Goal: Information Seeking & Learning: Check status

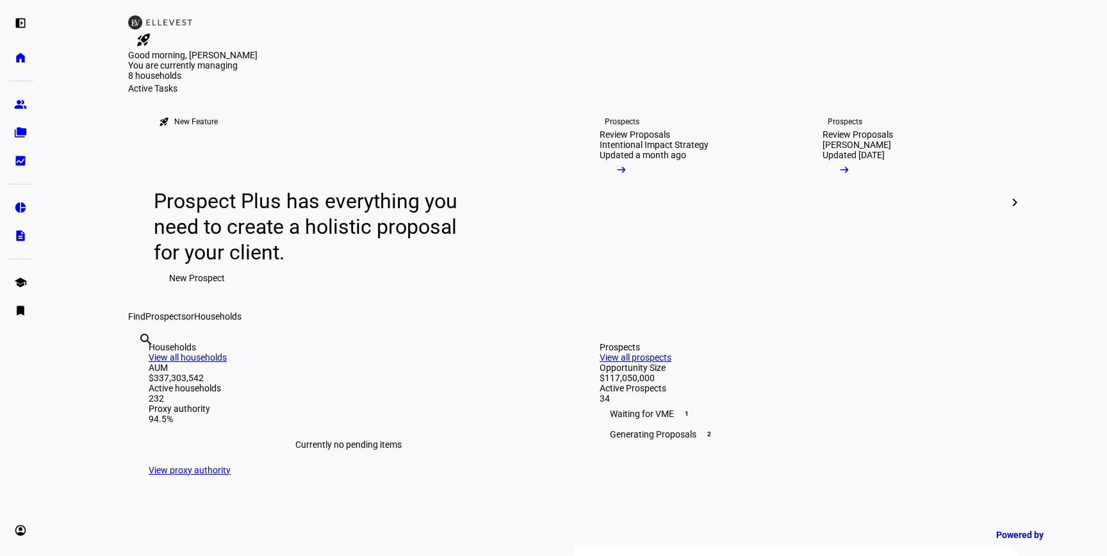
click at [141, 365] on input "text" at bounding box center [139, 356] width 3 height 15
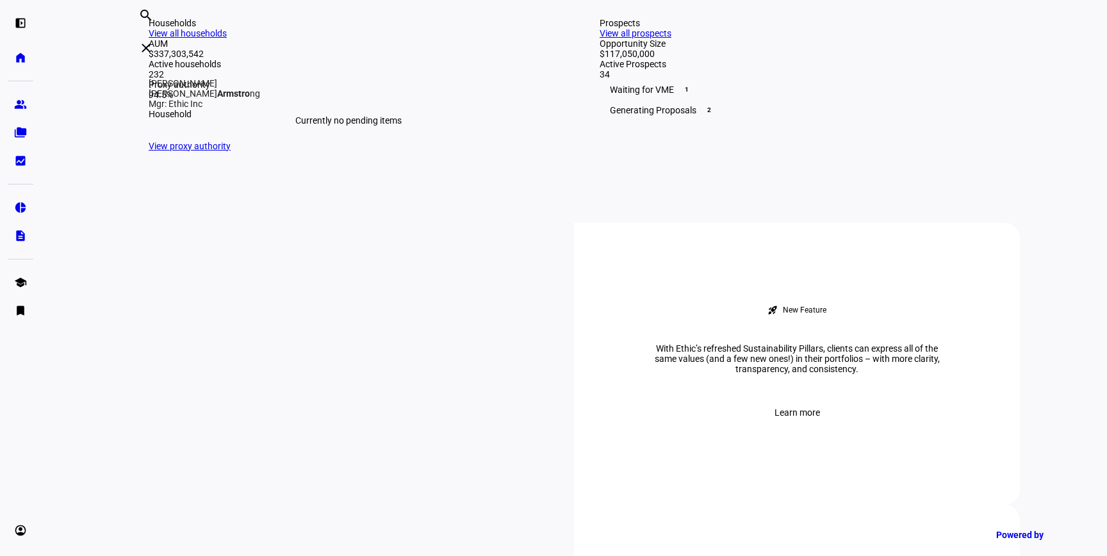
scroll to position [326, 0]
type input "armstro"
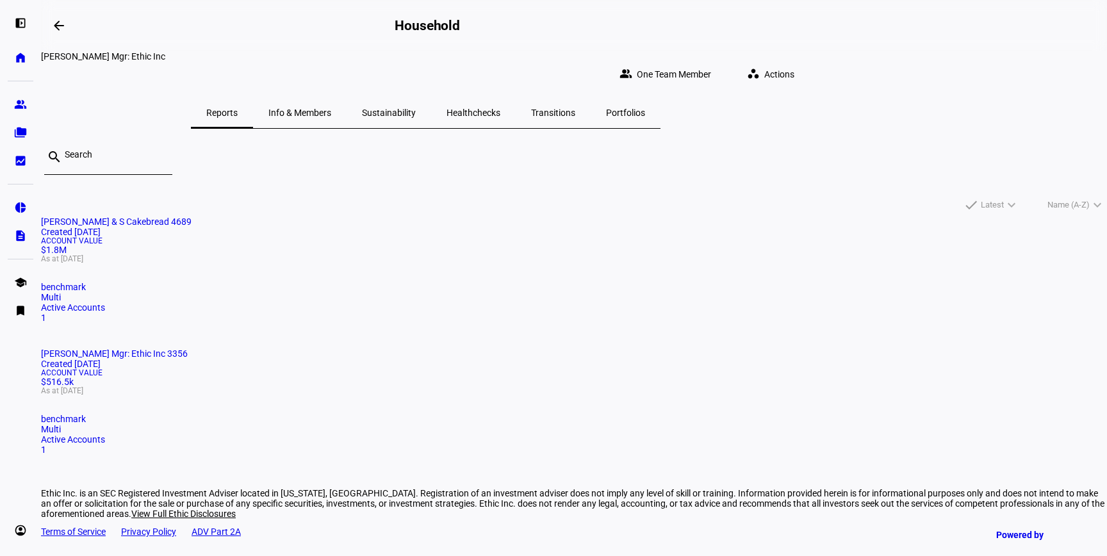
click at [351, 284] on mat-card "[PERSON_NAME] & S Cakebread 4689 Created [DATE] Account Value $1.8M As at [DATE…" at bounding box center [574, 270] width 1066 height 106
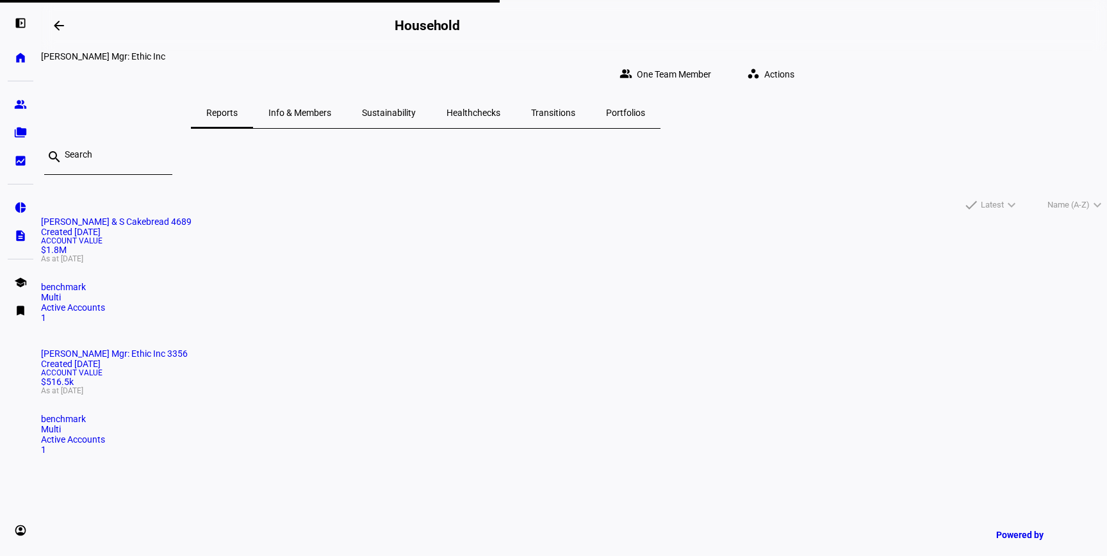
click at [331, 108] on span "Info & Members" at bounding box center [300, 112] width 63 height 9
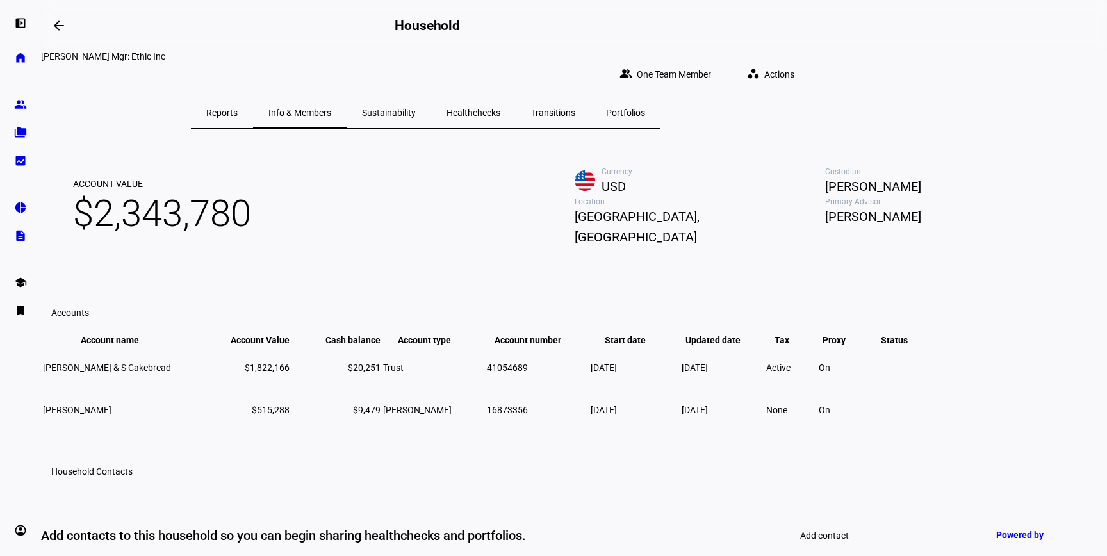
click at [416, 109] on span "Sustainability" at bounding box center [389, 112] width 54 height 31
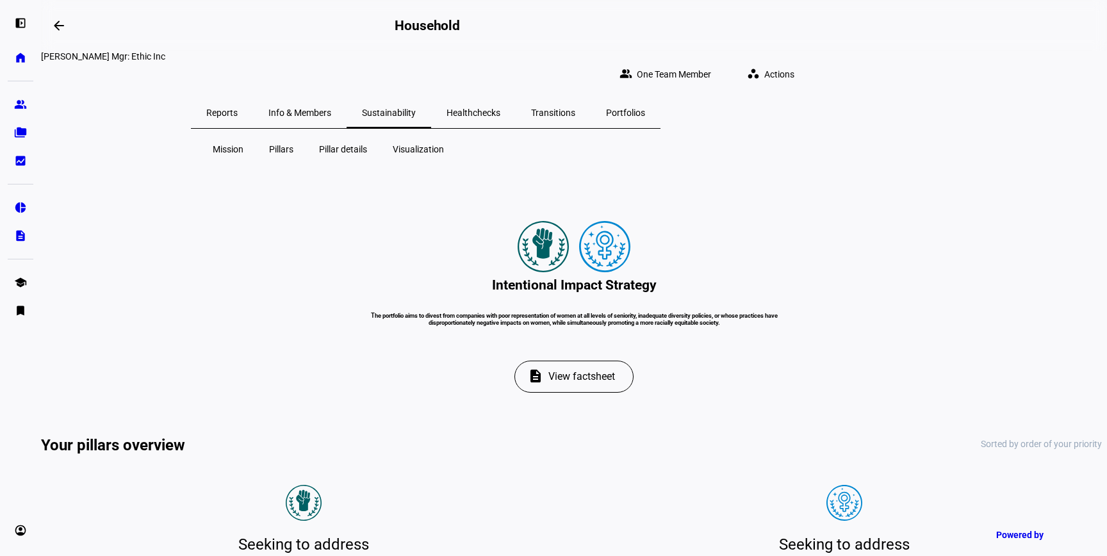
click at [500, 108] on span "Healthchecks" at bounding box center [474, 112] width 54 height 9
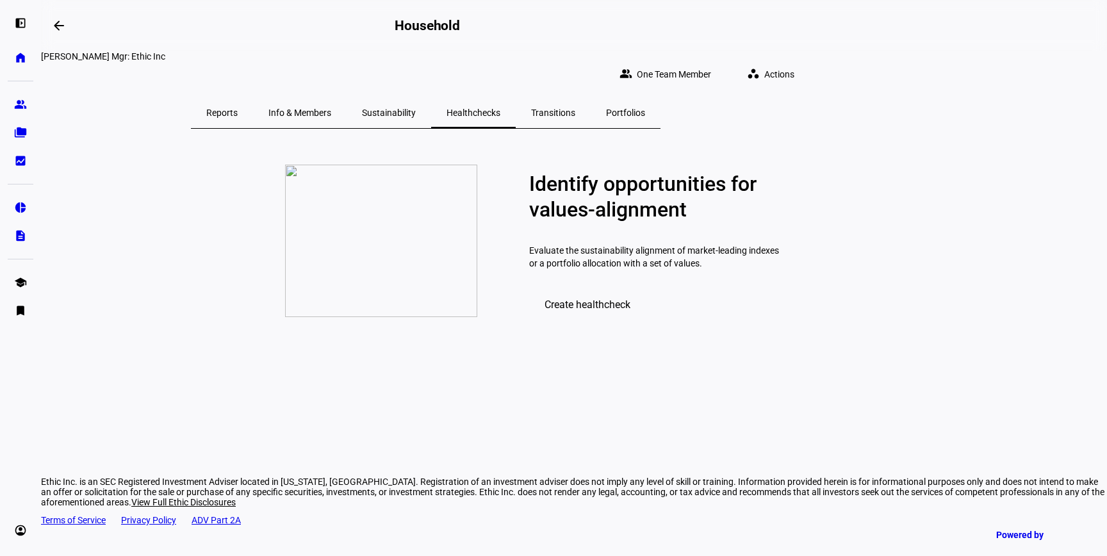
click at [785, 104] on eth-page-nav "Reports Info & Members Sustainability Healthchecks Transitions Portfolios" at bounding box center [425, 112] width 769 height 31
click at [645, 108] on span "Portfolios" at bounding box center [625, 112] width 39 height 9
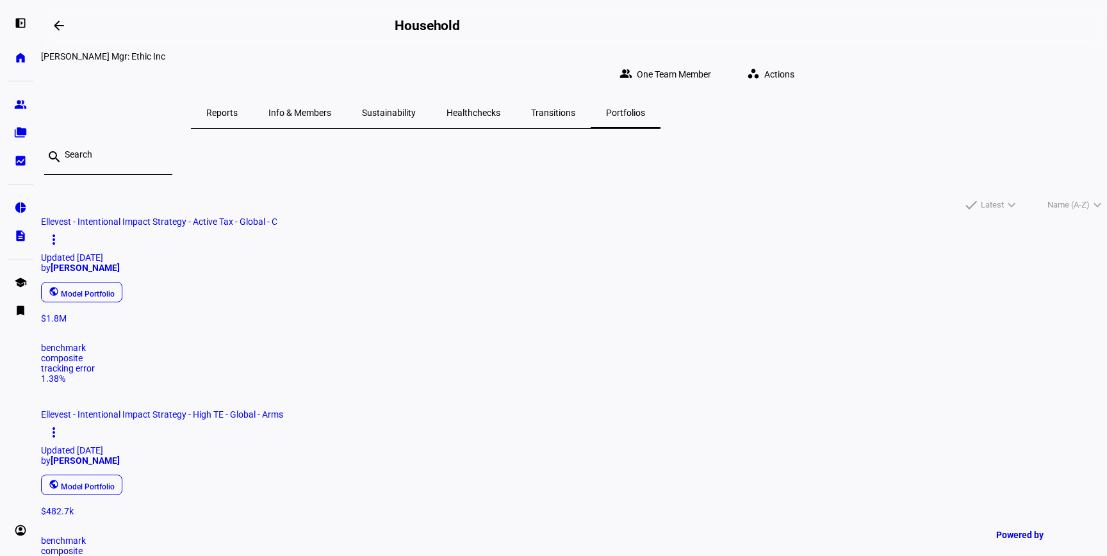
click at [575, 108] on span "Transitions" at bounding box center [553, 112] width 44 height 9
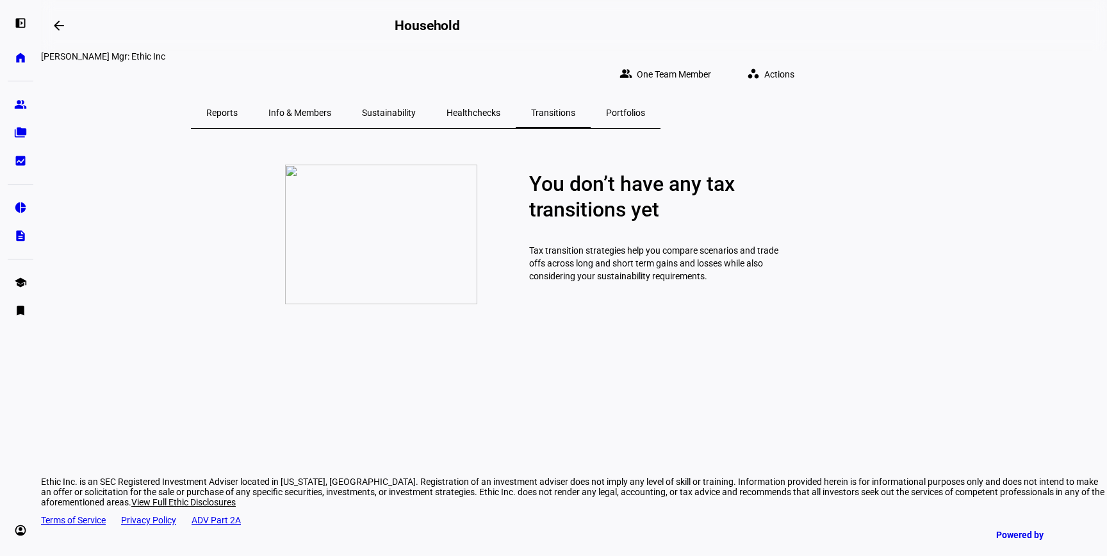
click at [500, 108] on span "Healthchecks" at bounding box center [474, 112] width 54 height 9
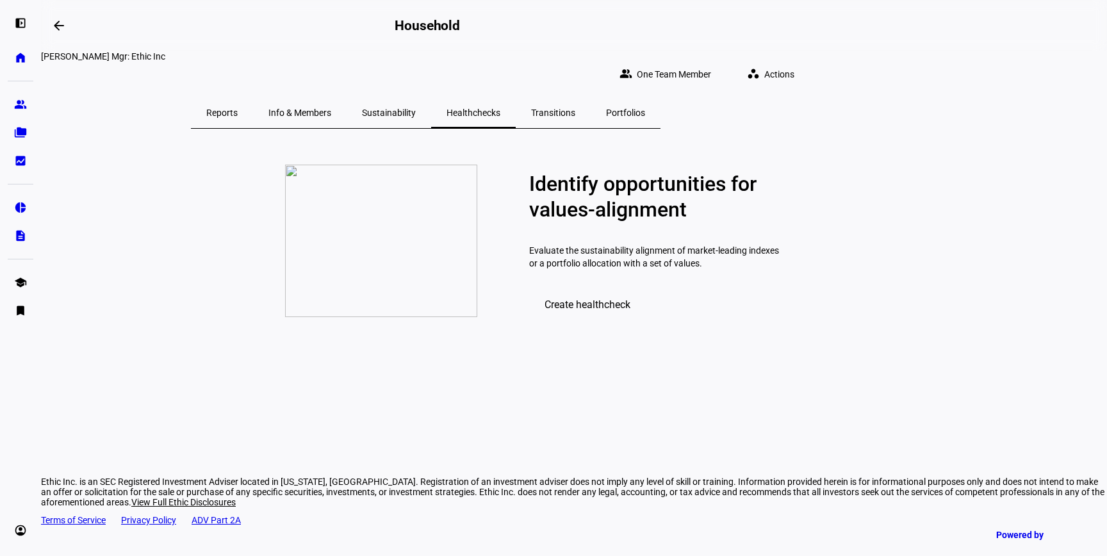
click at [416, 108] on span "Sustainability" at bounding box center [389, 112] width 54 height 9
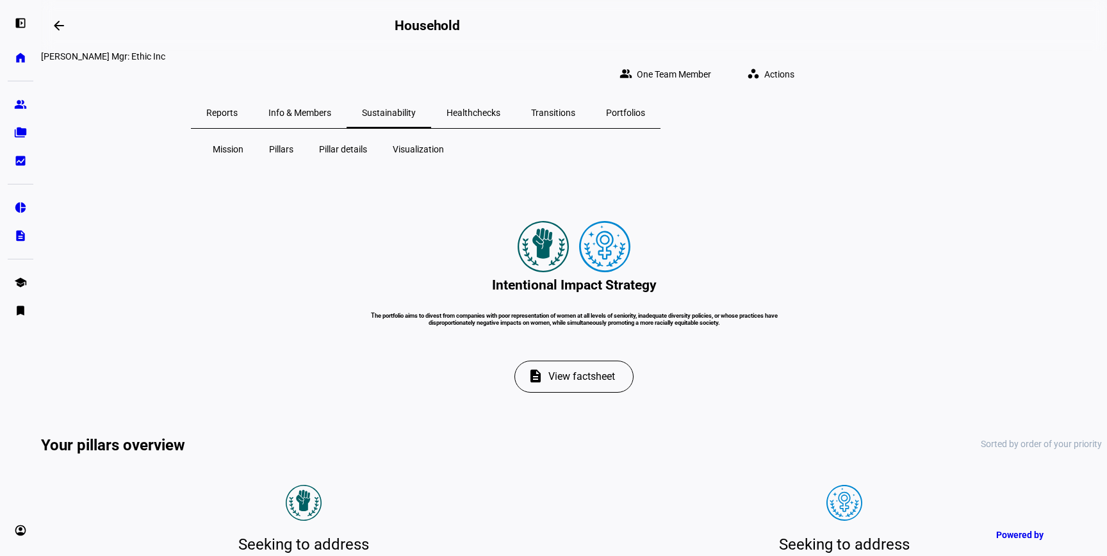
click at [331, 108] on span "Info & Members" at bounding box center [300, 112] width 63 height 9
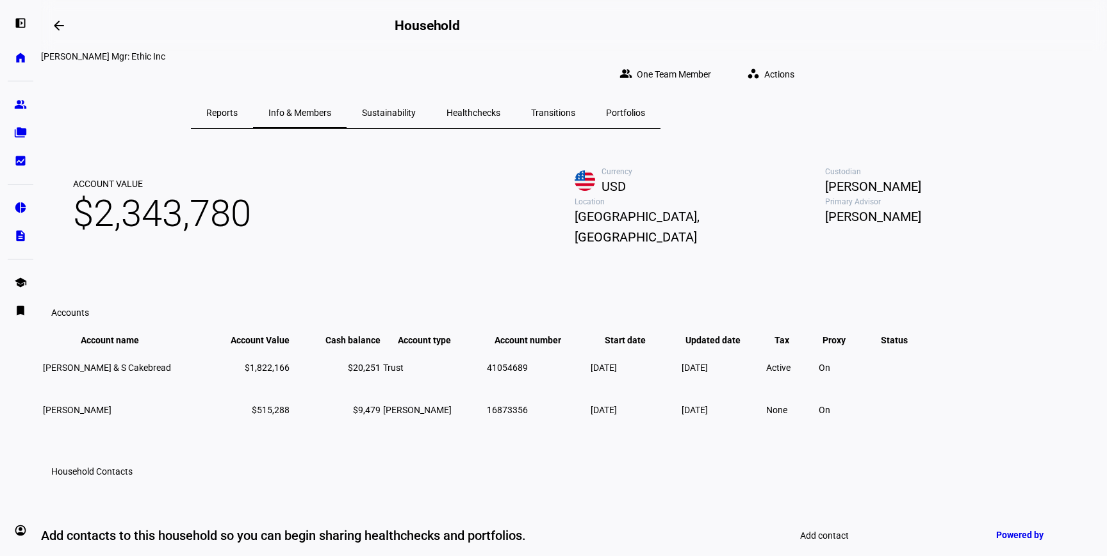
click at [238, 108] on span "Reports" at bounding box center [221, 112] width 31 height 9
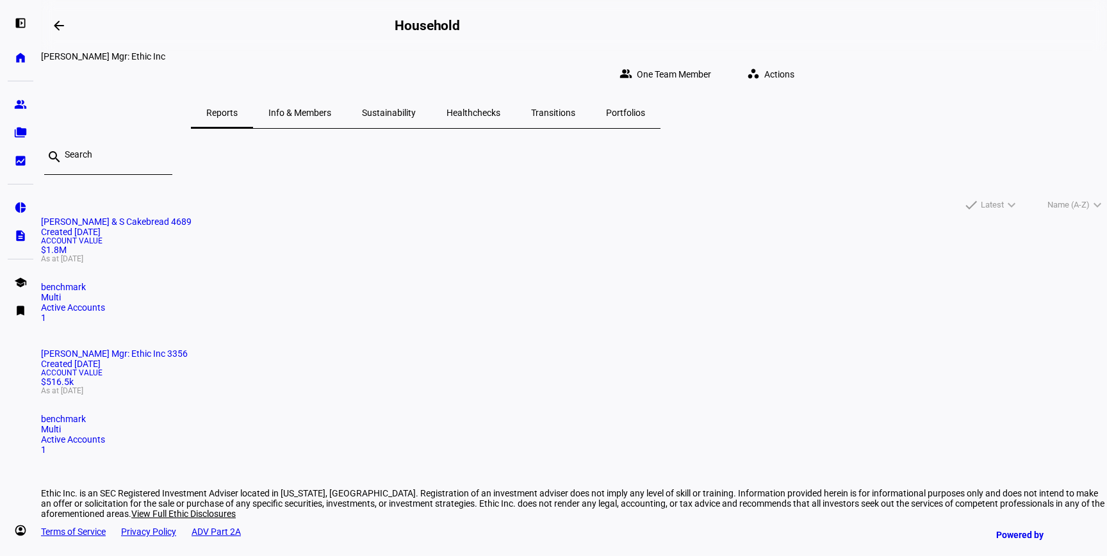
click at [810, 62] on span at bounding box center [773, 75] width 73 height 26
click at [834, 34] on div at bounding box center [553, 278] width 1107 height 556
click at [365, 263] on div "Account Value $1.8M As at Aug 18, 2025" at bounding box center [574, 250] width 1066 height 26
click at [329, 263] on span "As at [DATE]" at bounding box center [574, 259] width 1066 height 8
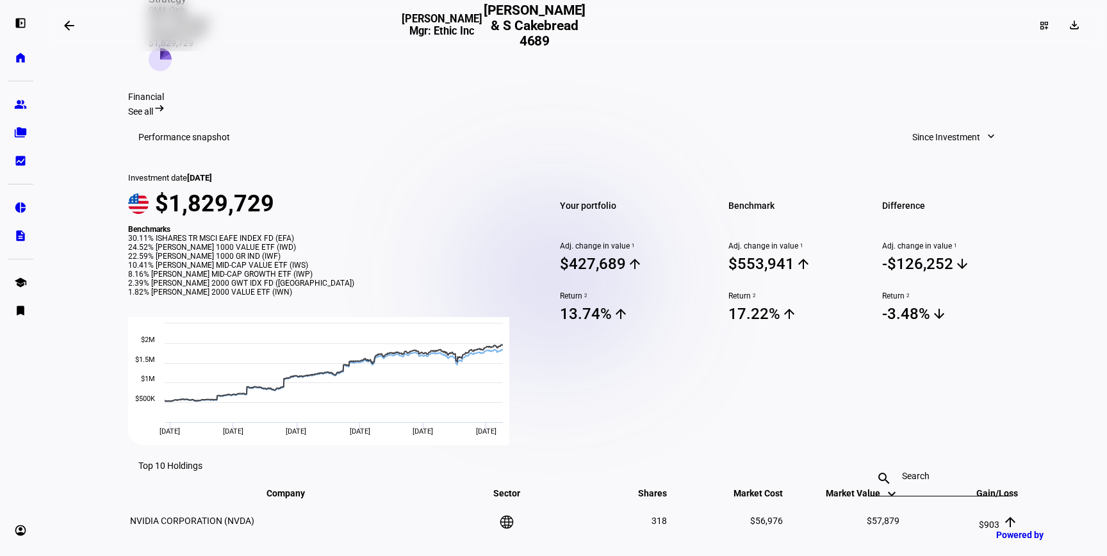
scroll to position [420, 0]
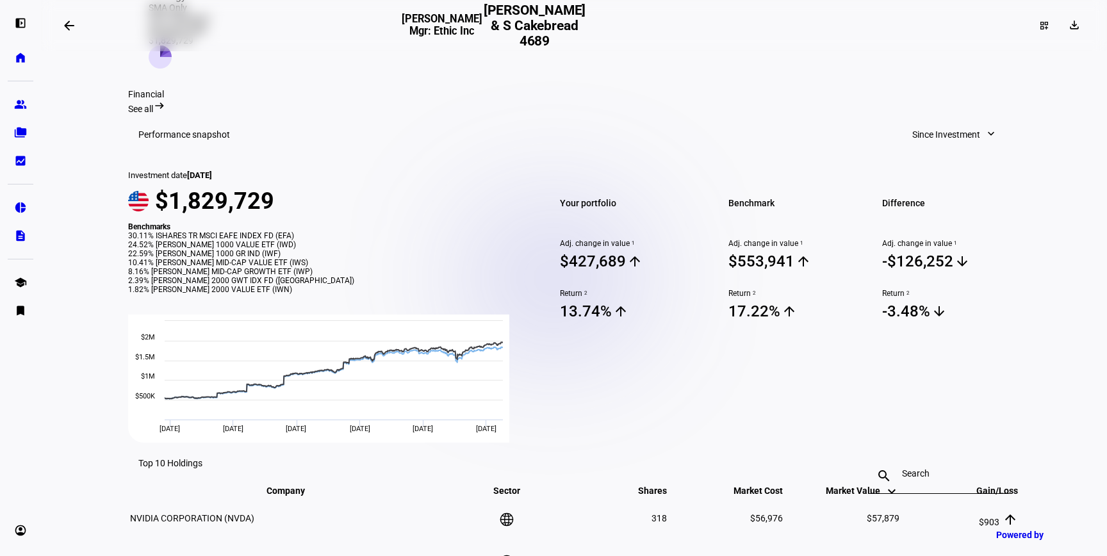
click at [927, 122] on span "Since Investment" at bounding box center [947, 135] width 68 height 26
click at [925, 182] on div "Year to Date" at bounding box center [950, 187] width 106 height 10
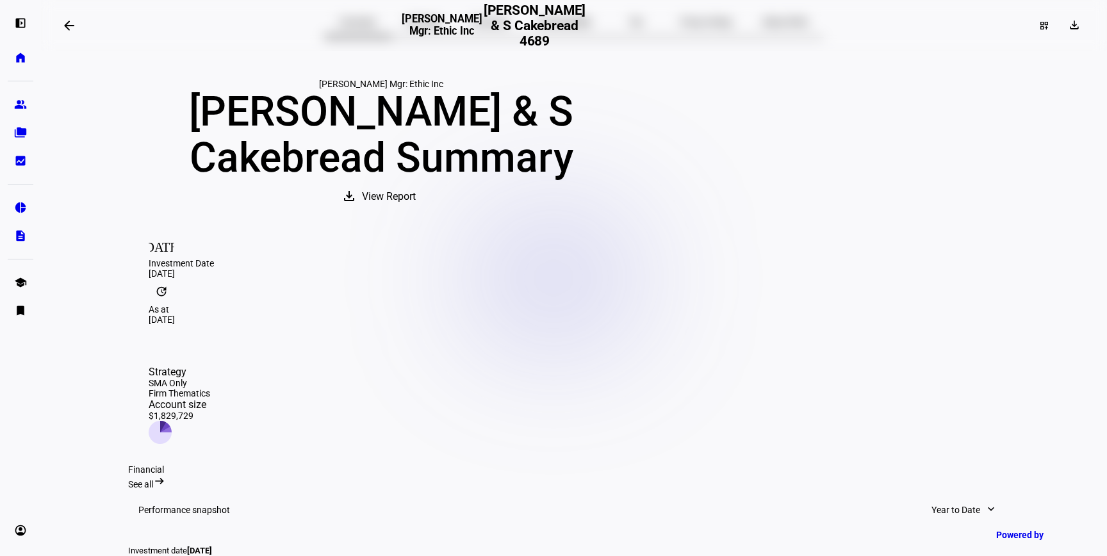
scroll to position [0, 0]
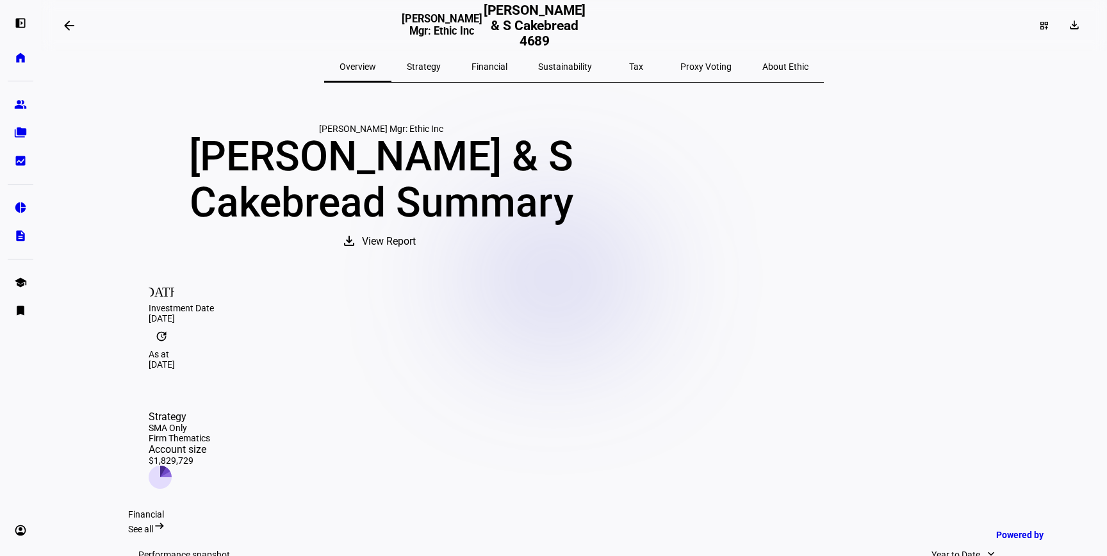
click at [441, 63] on span "Strategy" at bounding box center [424, 66] width 34 height 9
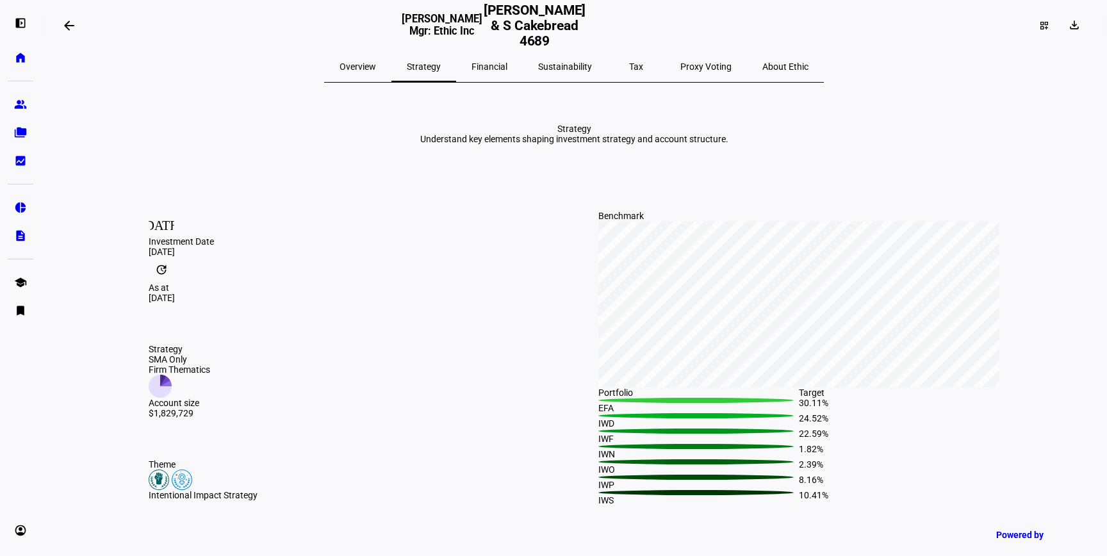
click at [497, 63] on span "Financial" at bounding box center [490, 66] width 36 height 9
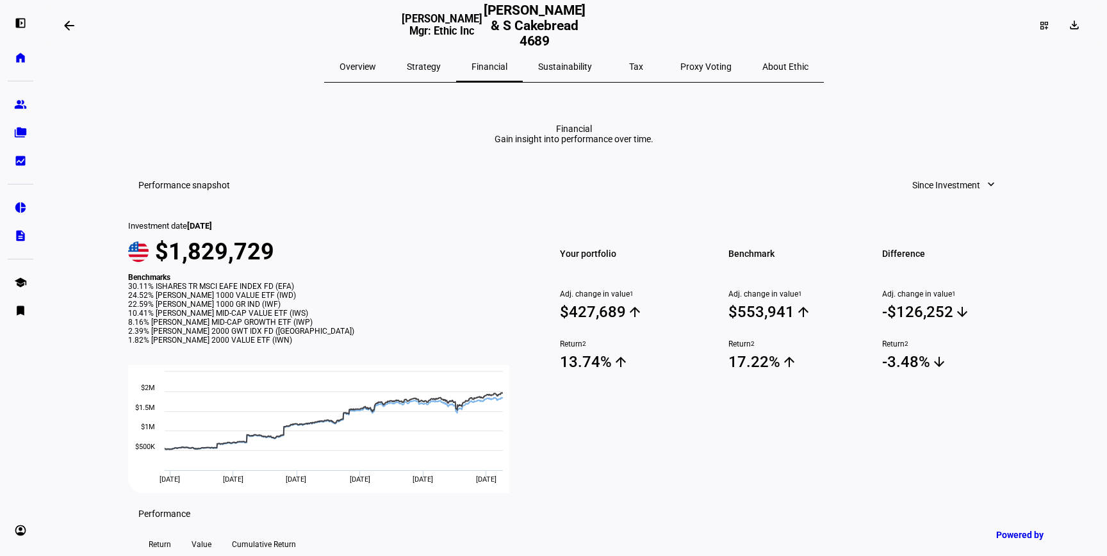
click at [376, 60] on span "Overview" at bounding box center [358, 66] width 37 height 31
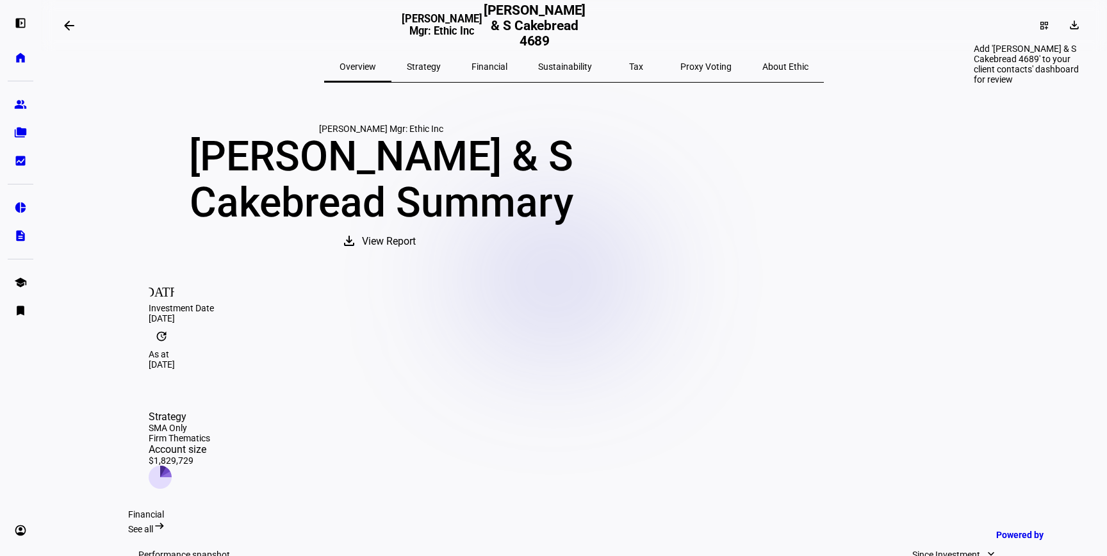
click at [1039, 26] on mat-icon "dashboard_customize" at bounding box center [1044, 26] width 10 height 10
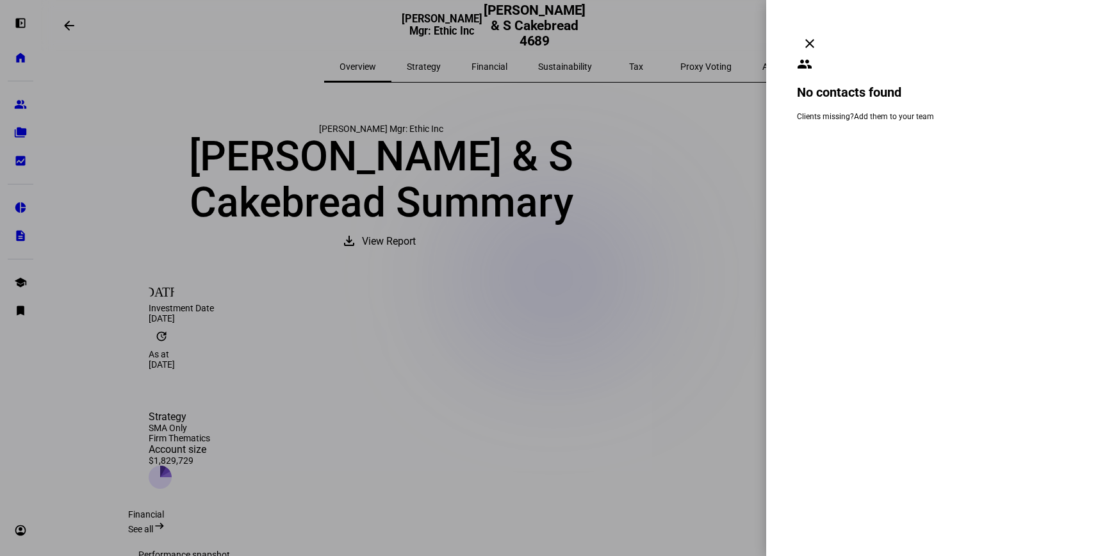
click at [1103, 21] on eth-drawer-dialog-container "clear people No contacts found Clients missing? Add them to your team" at bounding box center [936, 278] width 341 height 556
click at [818, 36] on mat-icon "clear" at bounding box center [809, 43] width 15 height 15
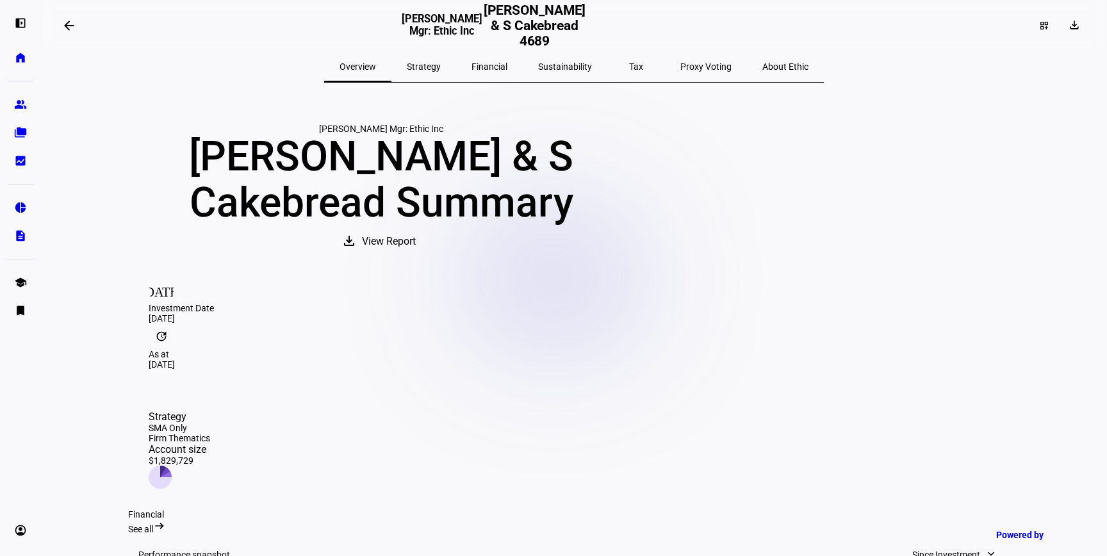
click at [441, 62] on span "Strategy" at bounding box center [424, 66] width 34 height 9
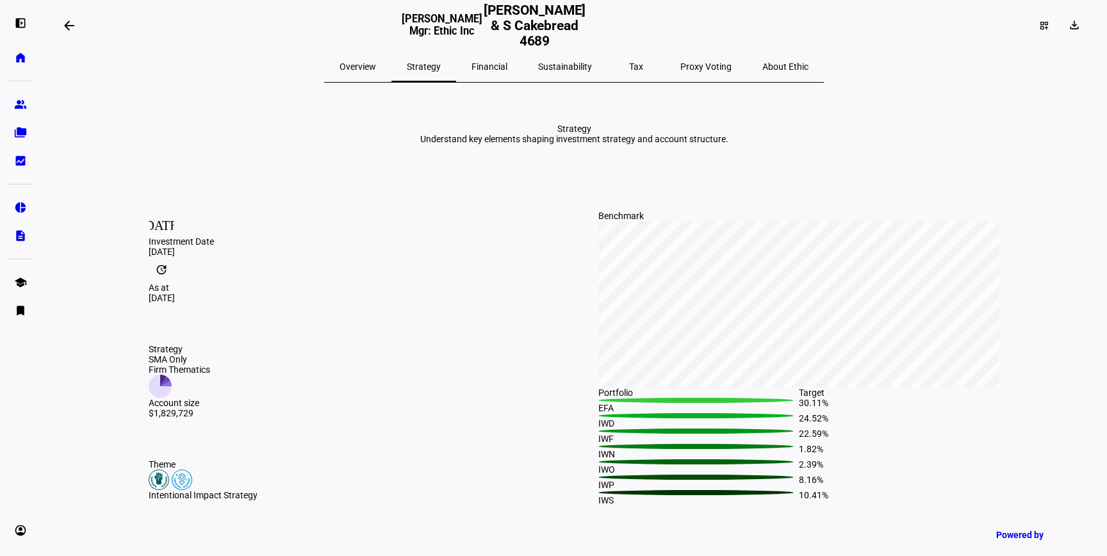
click at [499, 59] on span "Financial" at bounding box center [490, 66] width 36 height 31
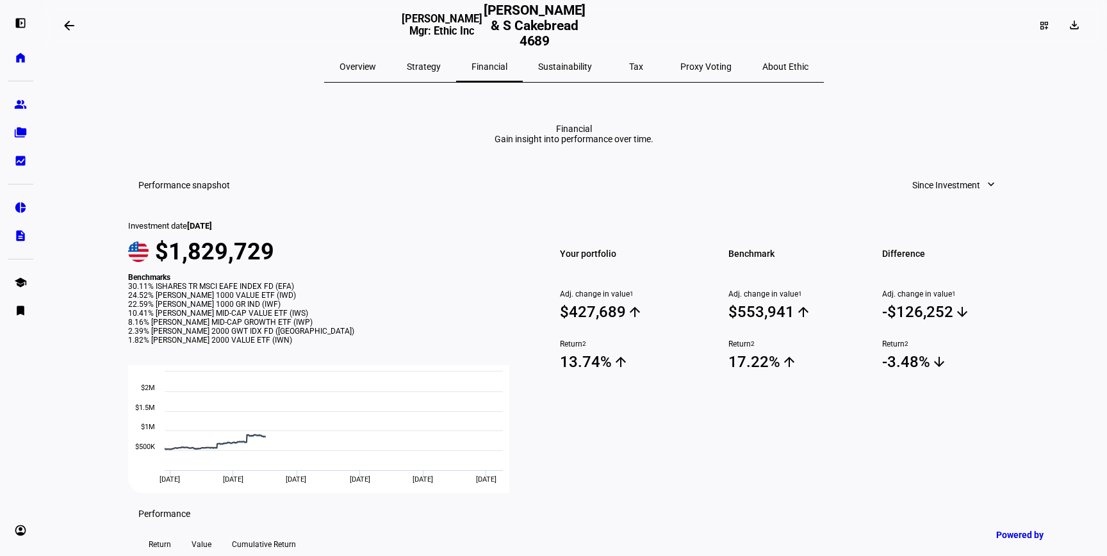
click at [577, 62] on span "Sustainability" at bounding box center [565, 66] width 54 height 9
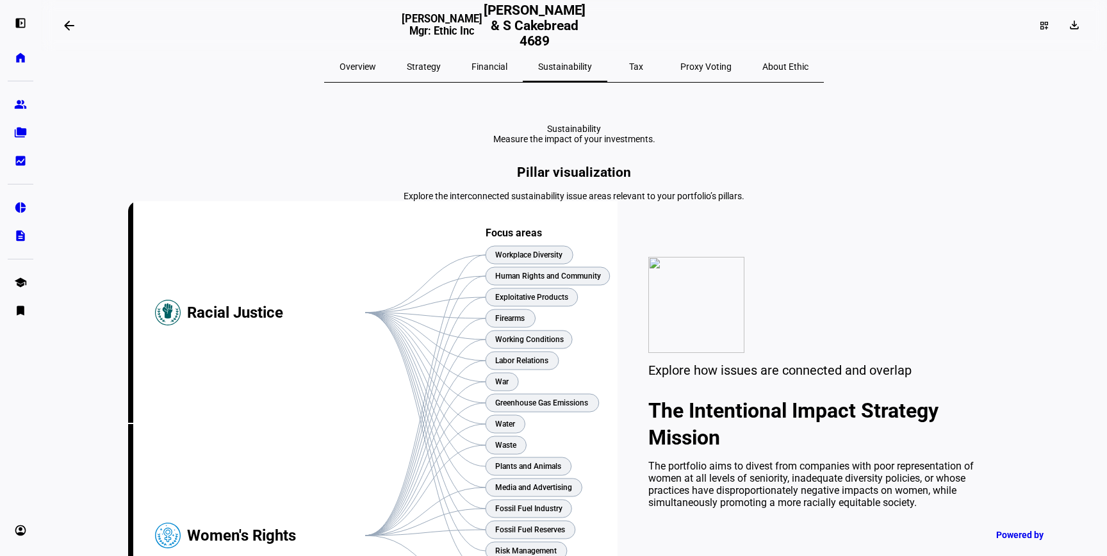
click at [614, 63] on div "Tax" at bounding box center [637, 66] width 58 height 31
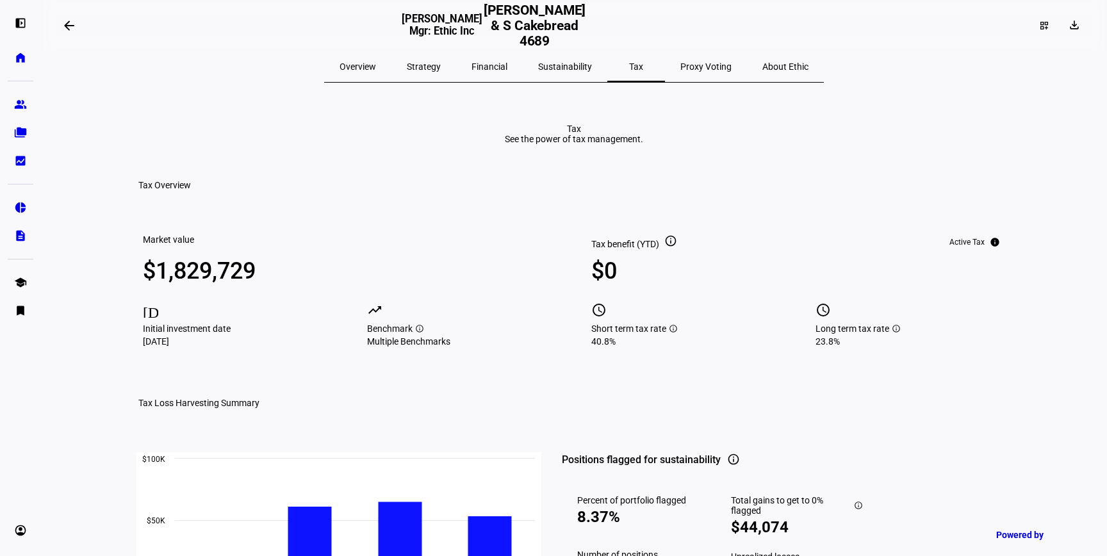
click at [681, 66] on span "Proxy Voting" at bounding box center [706, 66] width 51 height 9
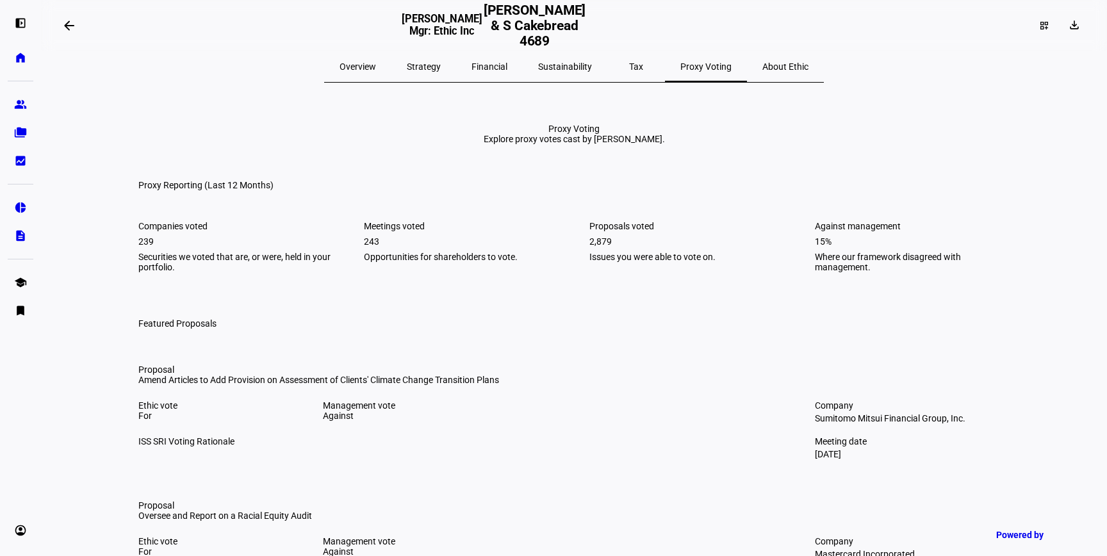
click at [763, 58] on span "About Ethic" at bounding box center [786, 66] width 46 height 31
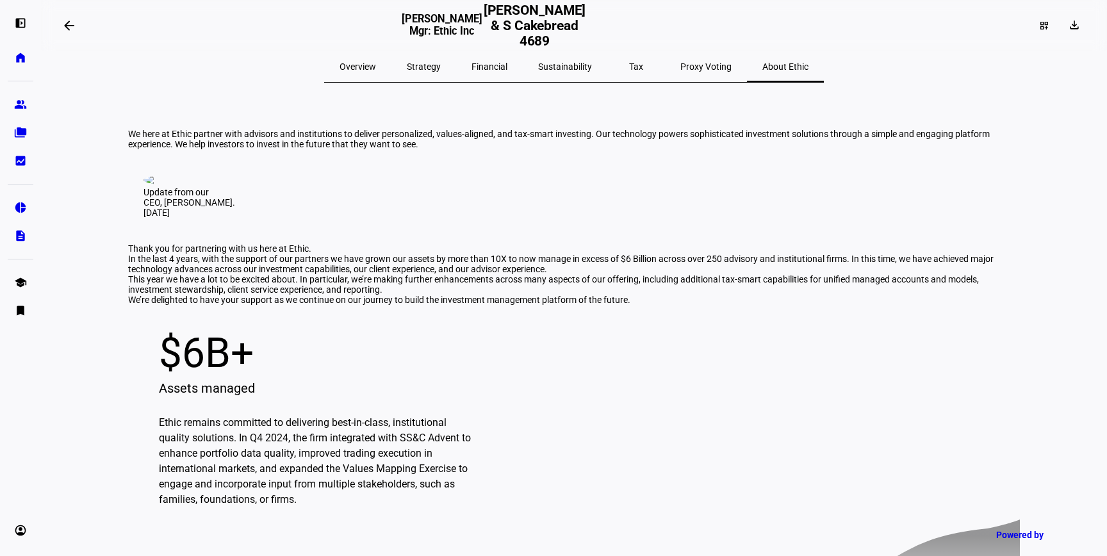
click at [376, 69] on span "Overview" at bounding box center [358, 66] width 37 height 9
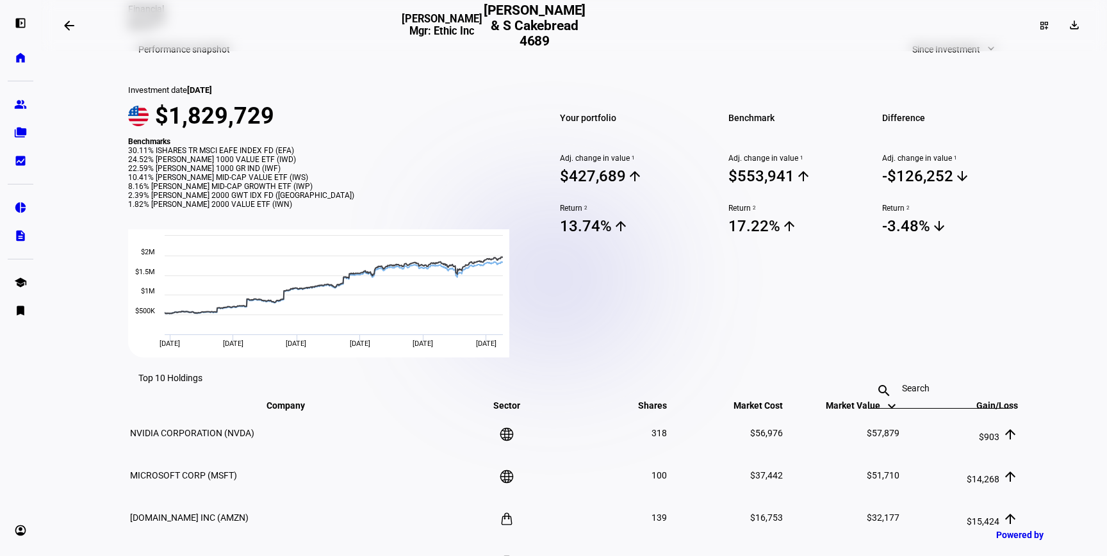
scroll to position [512, 0]
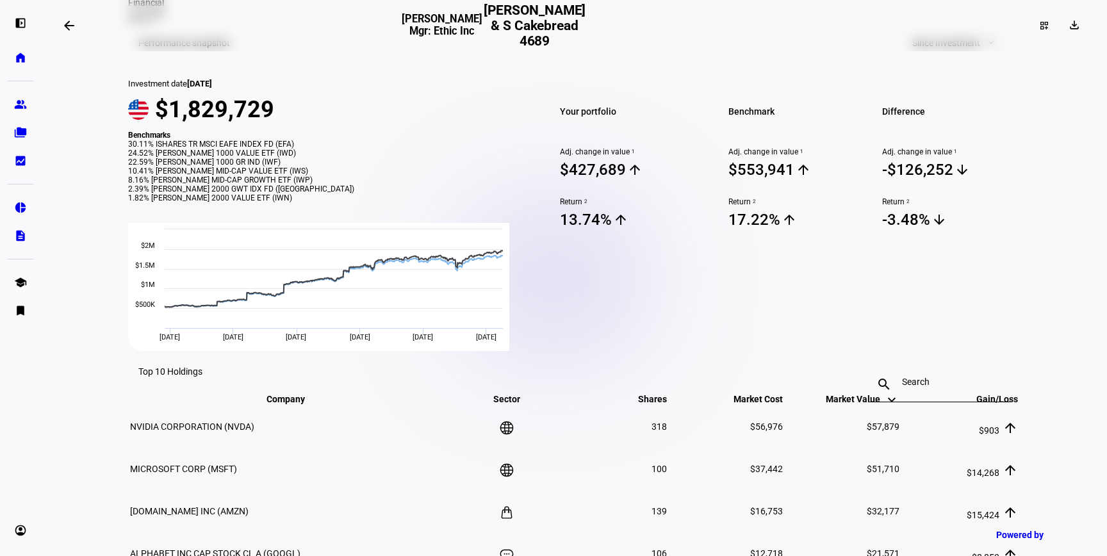
click at [72, 27] on mat-icon "arrow_backwards" at bounding box center [69, 25] width 15 height 15
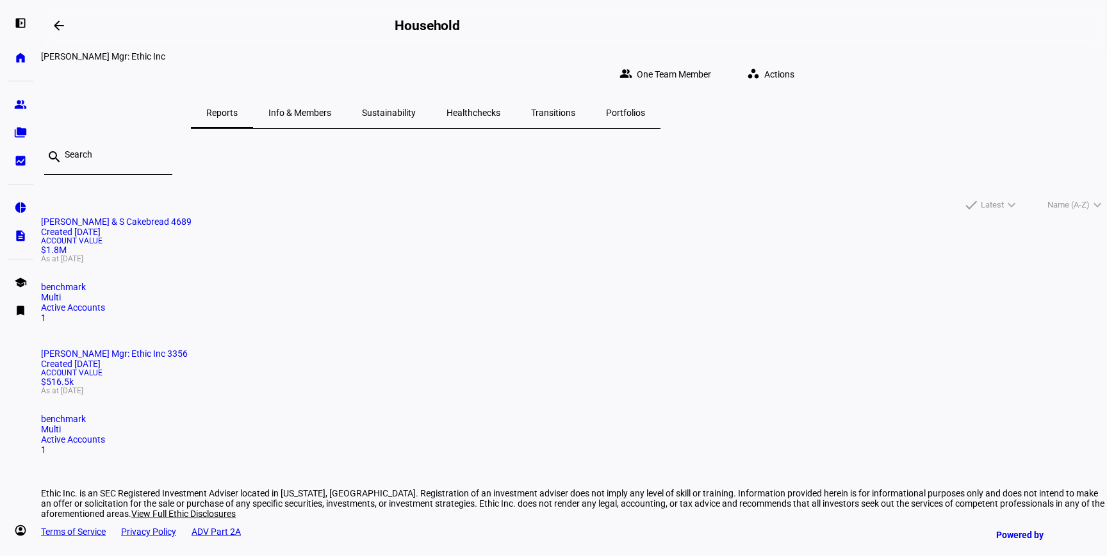
click at [810, 72] on span at bounding box center [773, 75] width 73 height 26
click at [814, 220] on div at bounding box center [553, 278] width 1107 height 556
click at [27, 58] on link "home Home" at bounding box center [21, 58] width 26 height 26
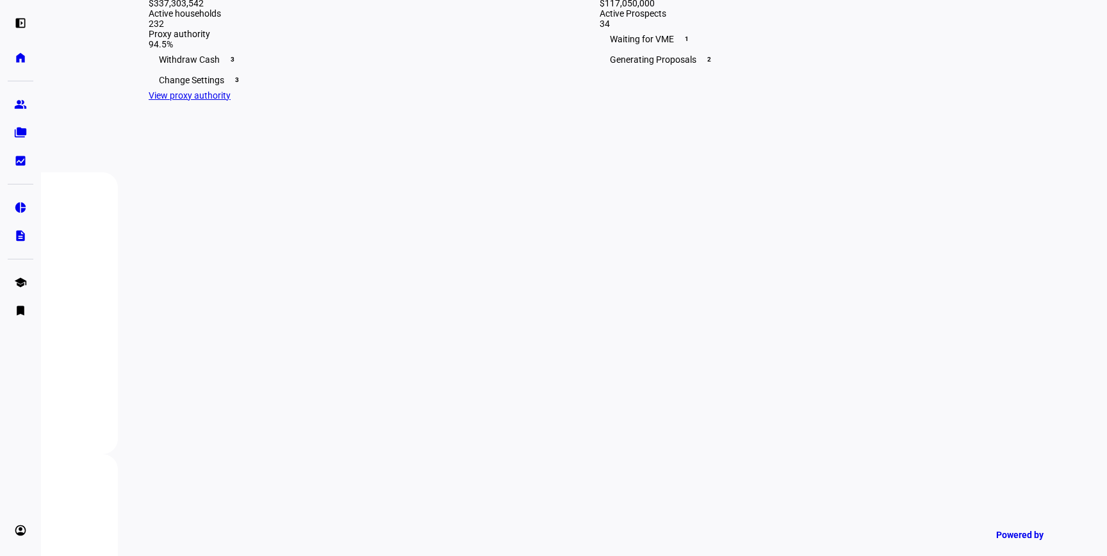
scroll to position [376, 0]
click at [22, 142] on link "folder_copy Households" at bounding box center [21, 133] width 26 height 26
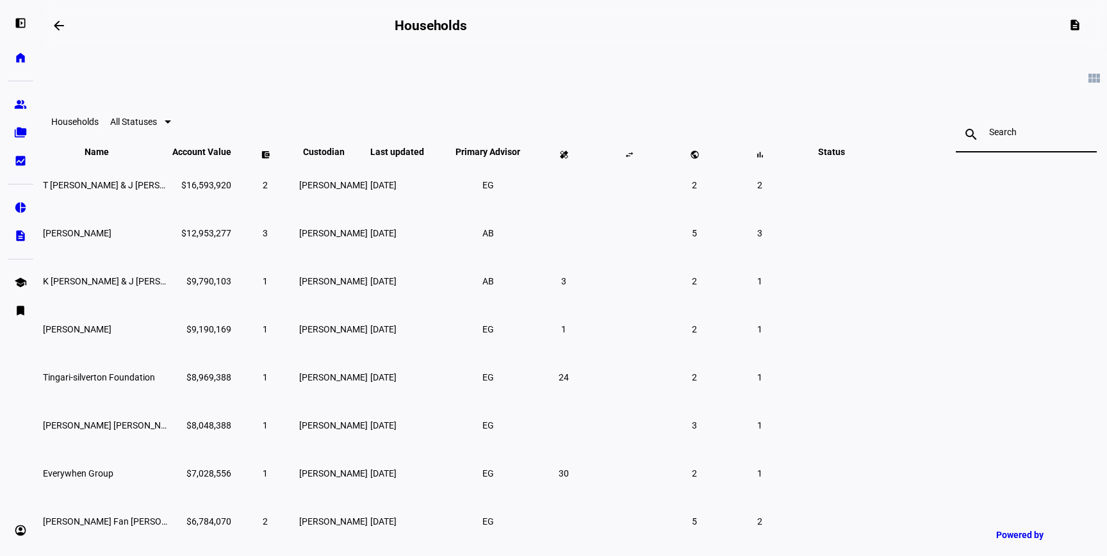
click at [989, 136] on input at bounding box center [1026, 132] width 74 height 10
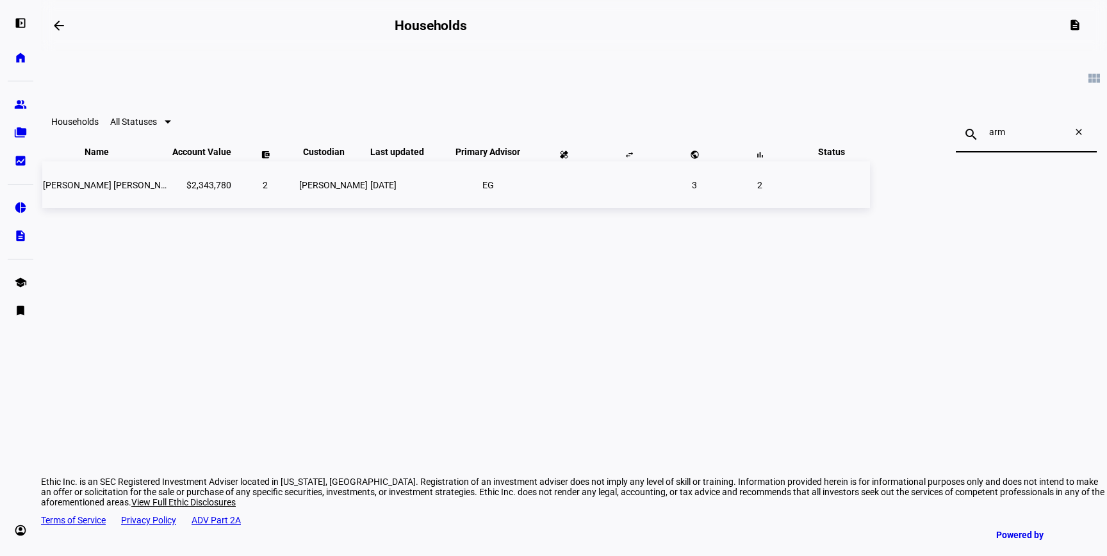
type input "arm"
click at [661, 208] on td at bounding box center [629, 184] width 64 height 47
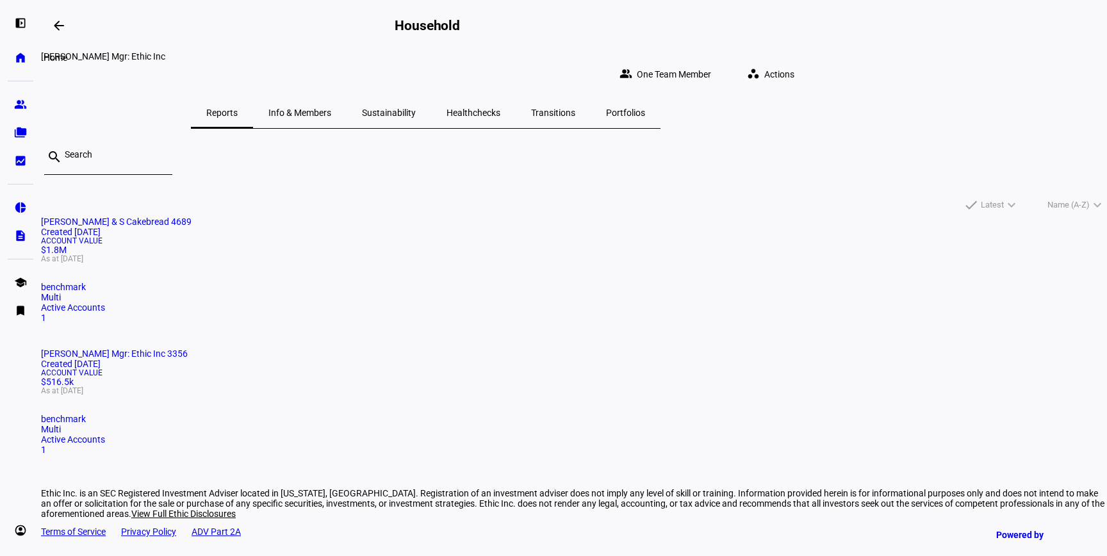
click at [20, 60] on eth-mat-symbol "home" at bounding box center [20, 57] width 13 height 13
